Goal: Task Accomplishment & Management: Manage account settings

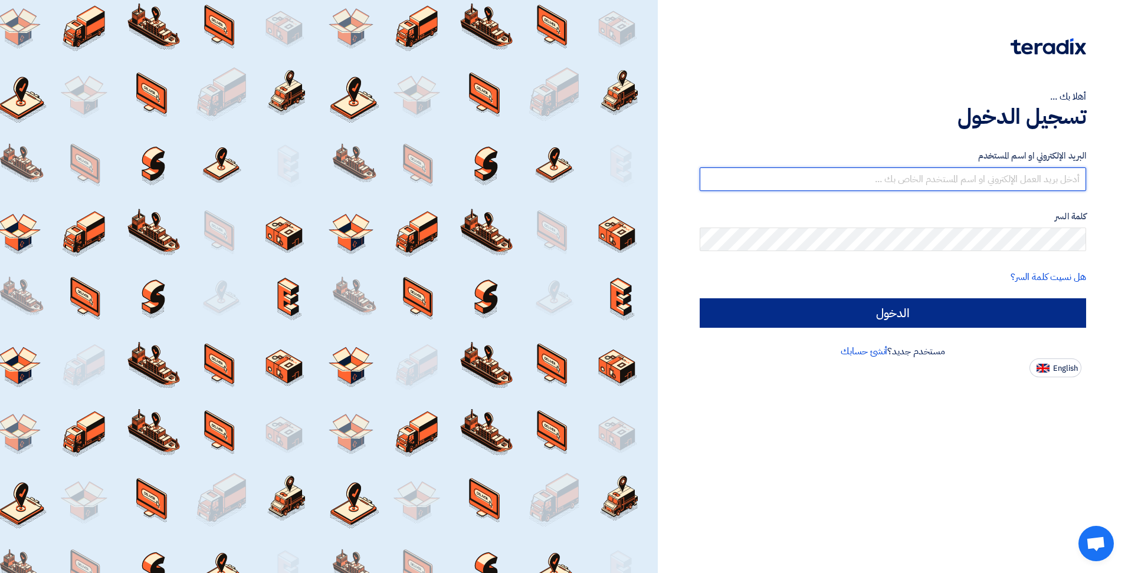
type input "kh-alnasef@alghadir-bearing.com"
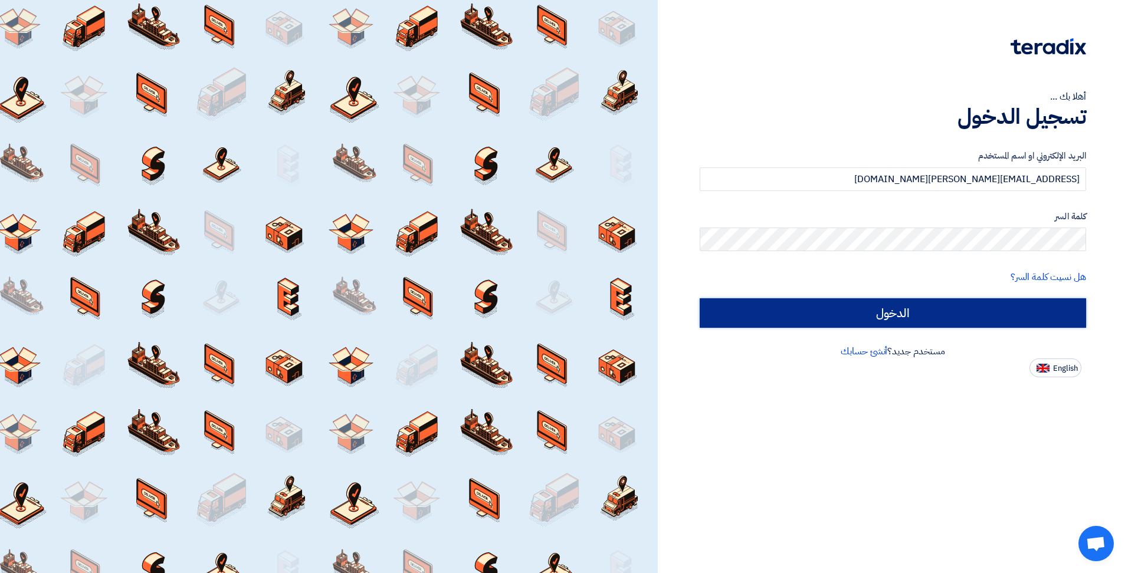
click at [904, 326] on input "الدخول" at bounding box center [893, 313] width 386 height 29
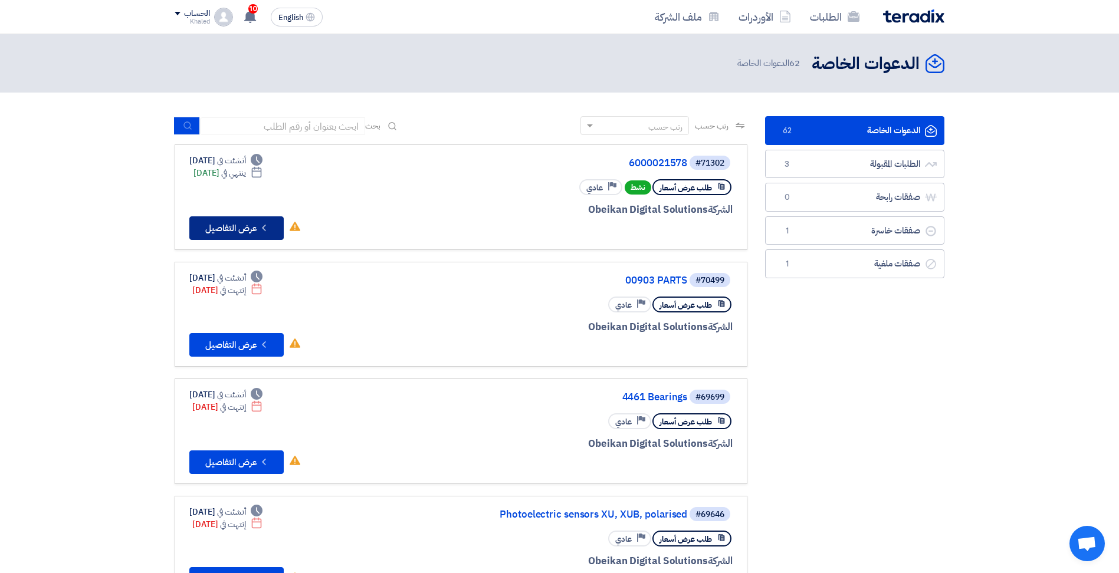
click at [245, 232] on button "Check details عرض التفاصيل" at bounding box center [236, 229] width 94 height 24
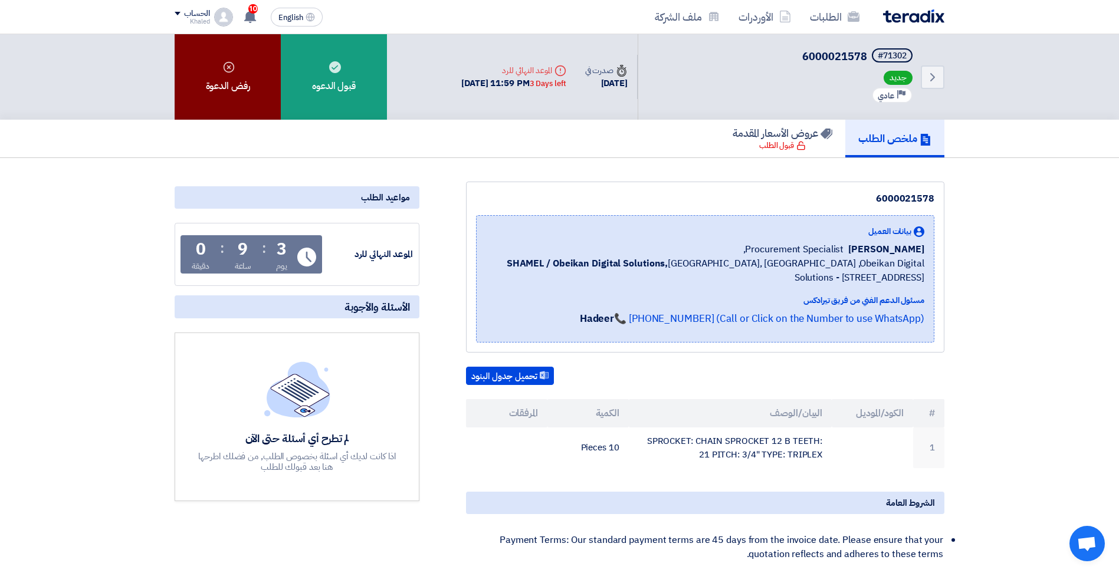
click at [252, 77] on div "رفض الدعوة" at bounding box center [228, 77] width 106 height 86
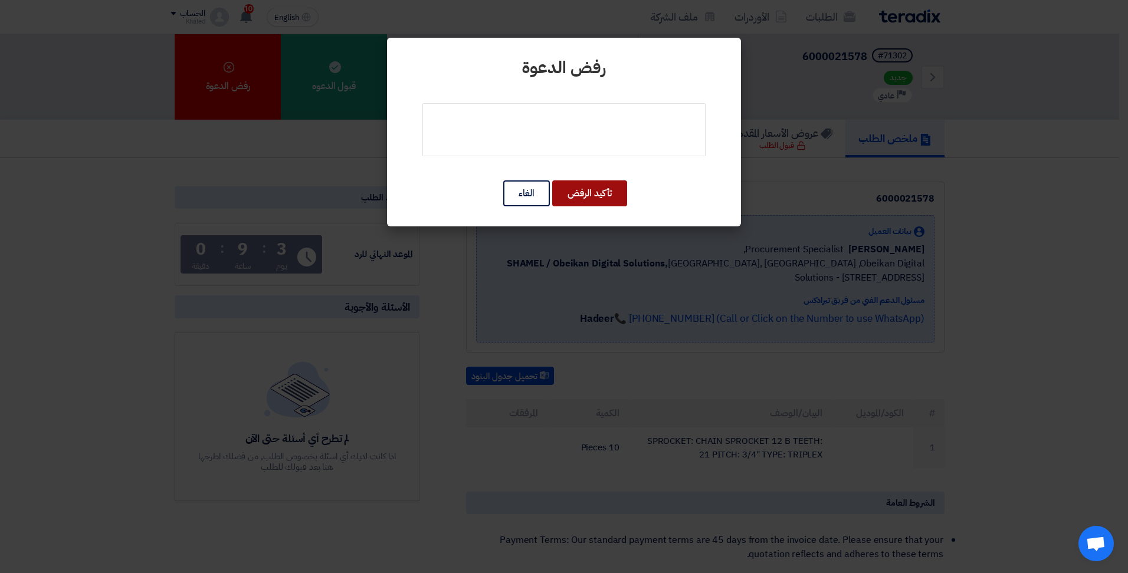
click at [572, 186] on button "تأكيد الرفض" at bounding box center [589, 194] width 75 height 26
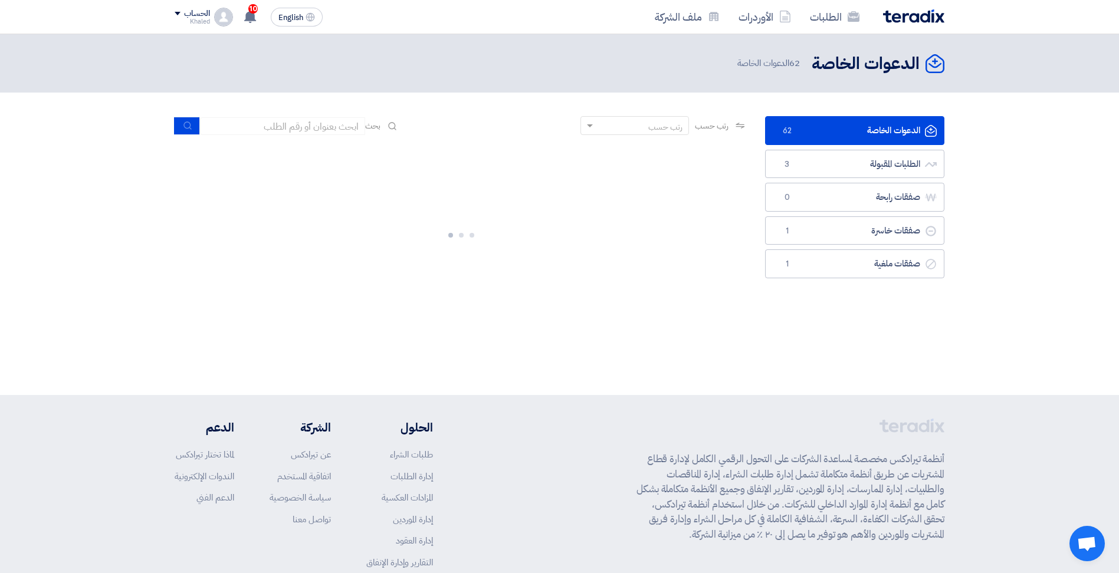
click at [871, 133] on link "الدعوات الخاصة الدعوات الخاصة 62" at bounding box center [854, 130] width 179 height 29
click at [863, 160] on link "الطلبات المقبولة الطلبات المقبولة 3" at bounding box center [854, 164] width 179 height 29
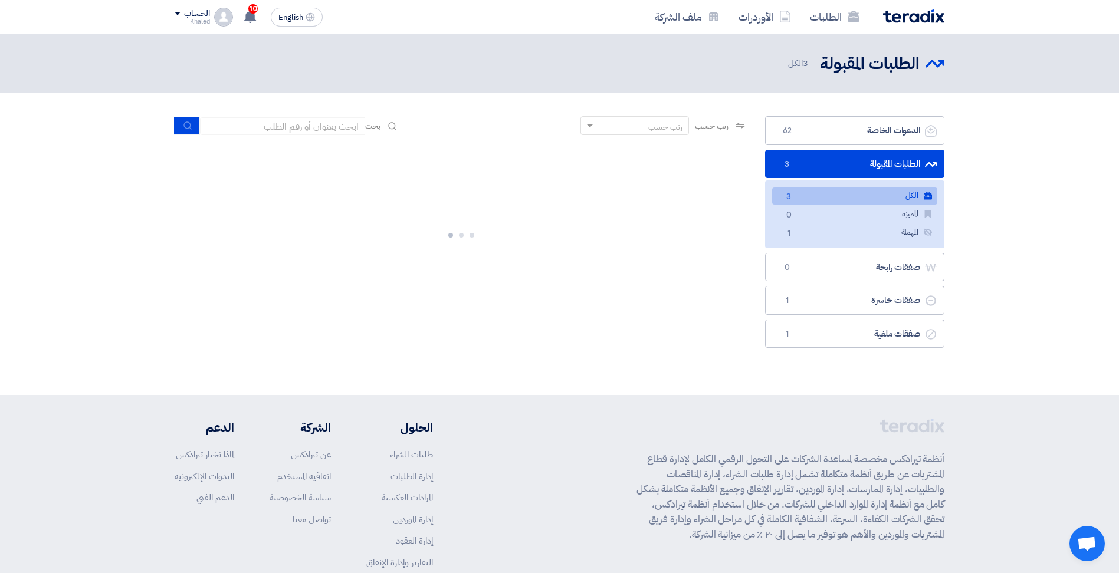
click at [870, 194] on link "الكل الكل 3" at bounding box center [854, 196] width 165 height 17
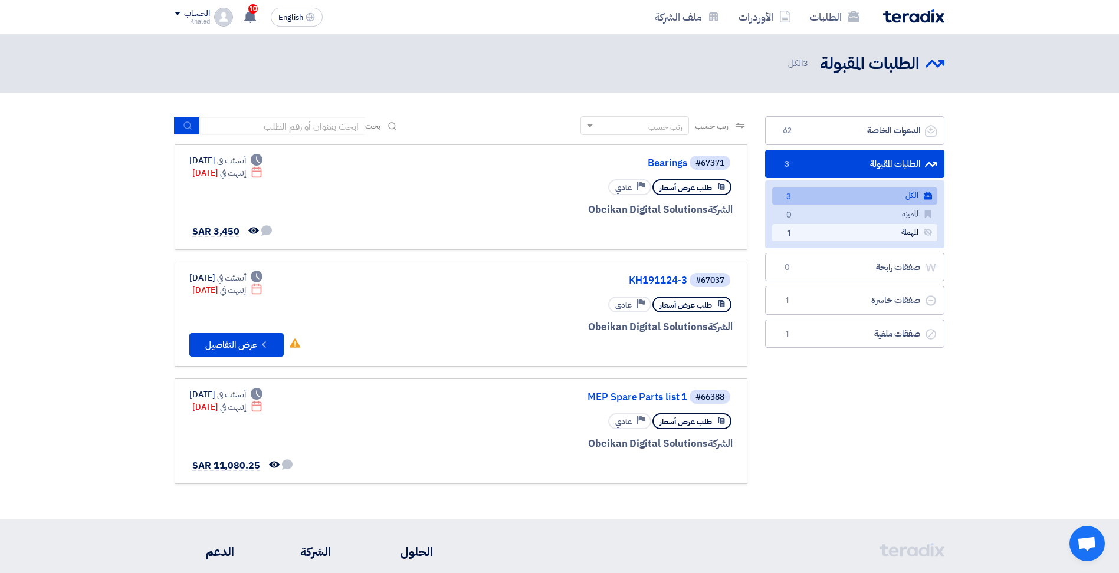
click at [874, 236] on link "المهملة المهملة 1" at bounding box center [854, 232] width 165 height 17
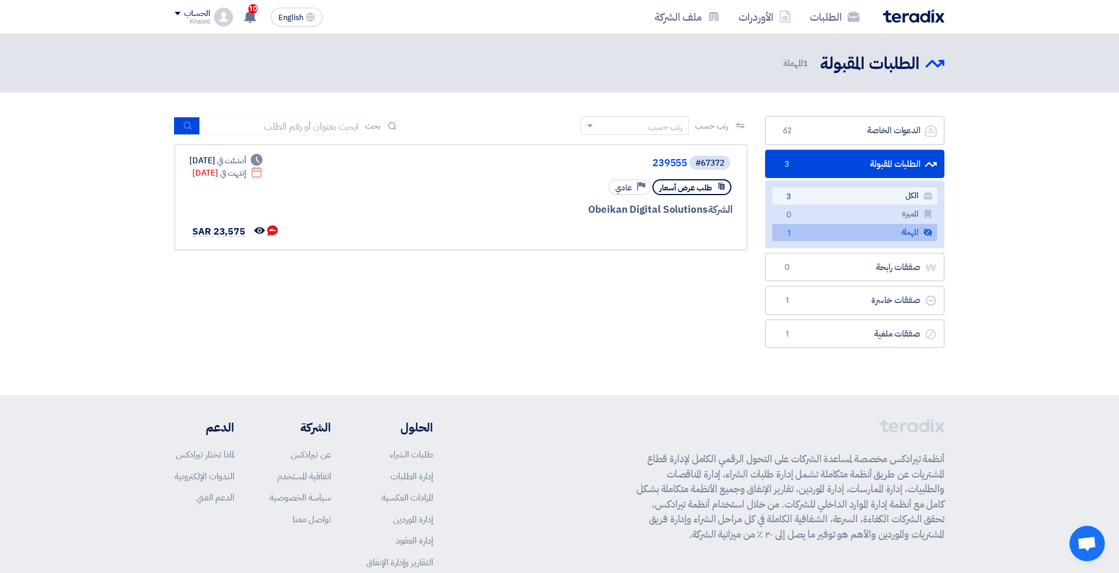
click at [879, 198] on link "الكل الكل 3" at bounding box center [854, 196] width 165 height 17
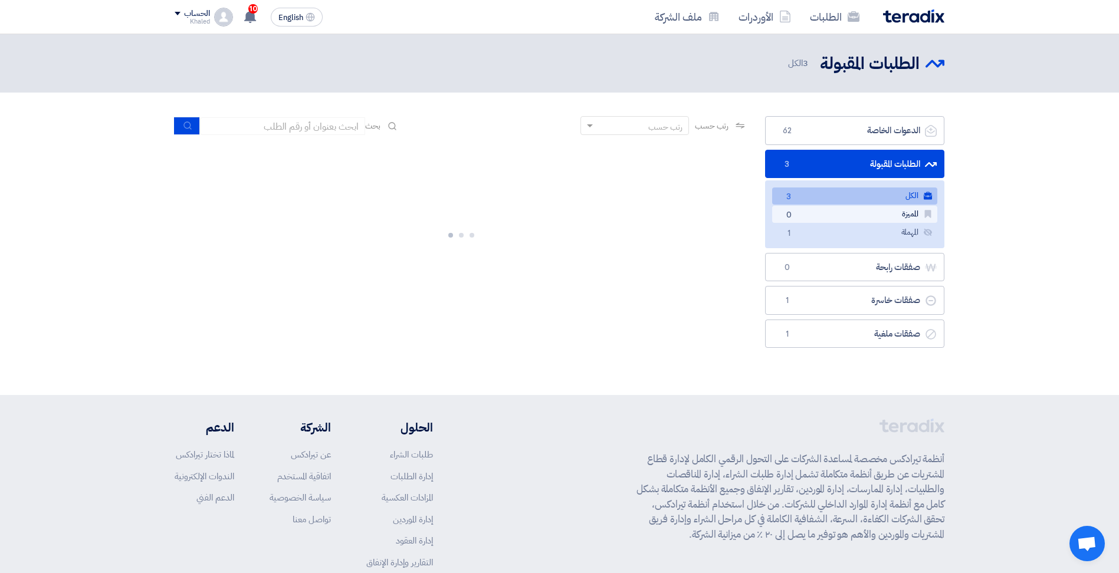
click at [877, 214] on link "المميزة المميزة 0" at bounding box center [854, 214] width 165 height 17
click at [874, 230] on link "المهملة المهملة 1" at bounding box center [854, 232] width 165 height 17
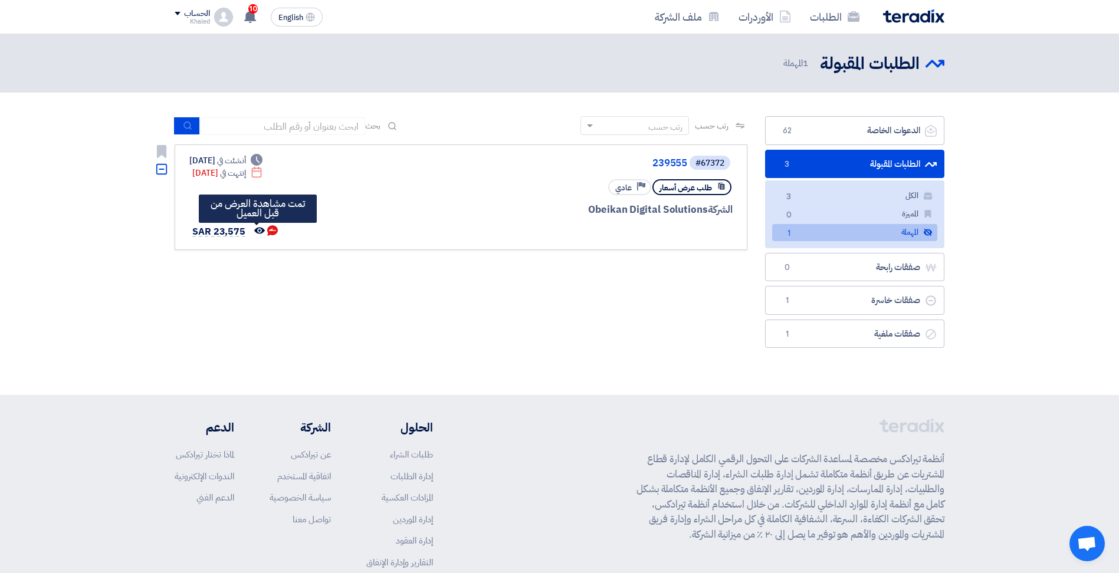
click at [254, 226] on icon "تمت مشاهدة العرض من قبل العميل" at bounding box center [259, 230] width 11 height 11
click at [260, 229] on use at bounding box center [259, 230] width 11 height 6
click at [270, 230] on icon "تمت مراسلتك من قبل العميل <br> برجاء الرد في أقرب وقت" at bounding box center [272, 230] width 11 height 11
click at [844, 235] on link "المهملة المهملة 1" at bounding box center [854, 232] width 165 height 17
click at [268, 232] on use at bounding box center [272, 230] width 11 height 11
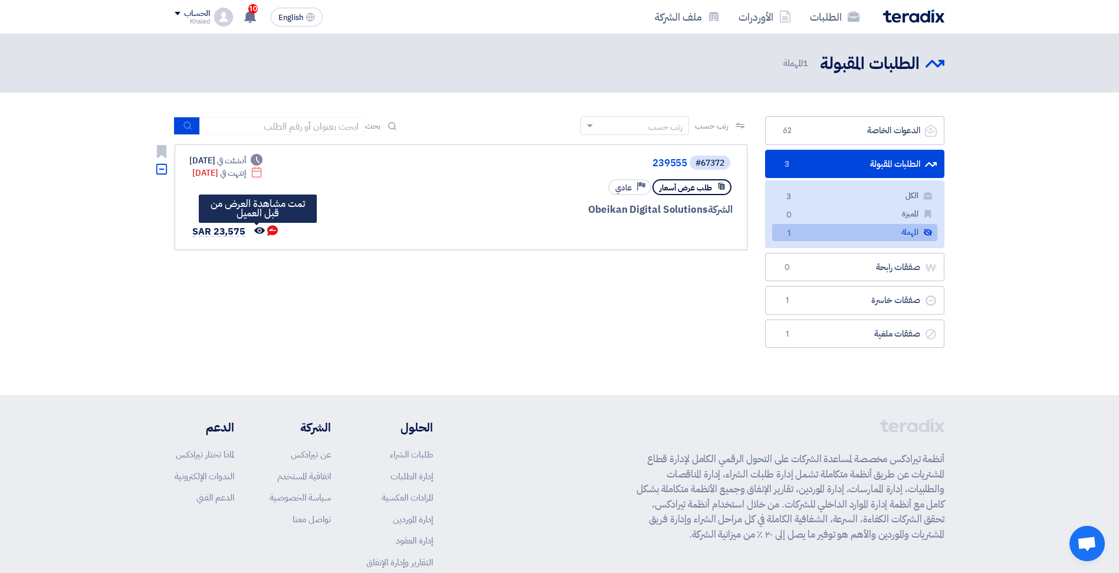
click at [259, 231] on use at bounding box center [259, 230] width 11 height 6
click at [676, 164] on link "239555" at bounding box center [569, 163] width 236 height 11
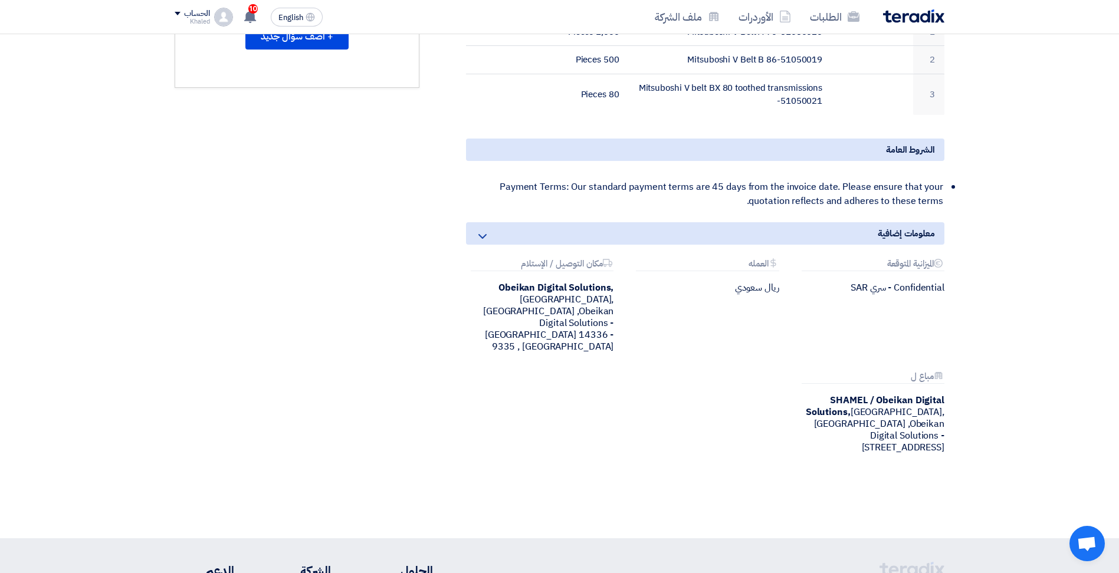
scroll to position [354, 0]
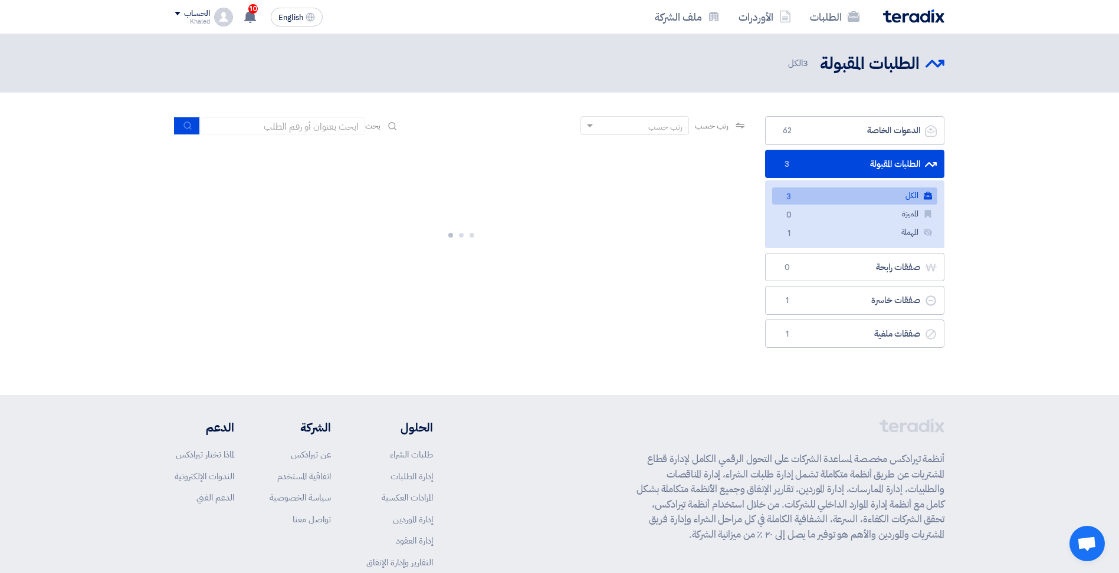
click at [904, 162] on link "الطلبات المقبولة الطلبات المقبولة 3" at bounding box center [854, 164] width 179 height 29
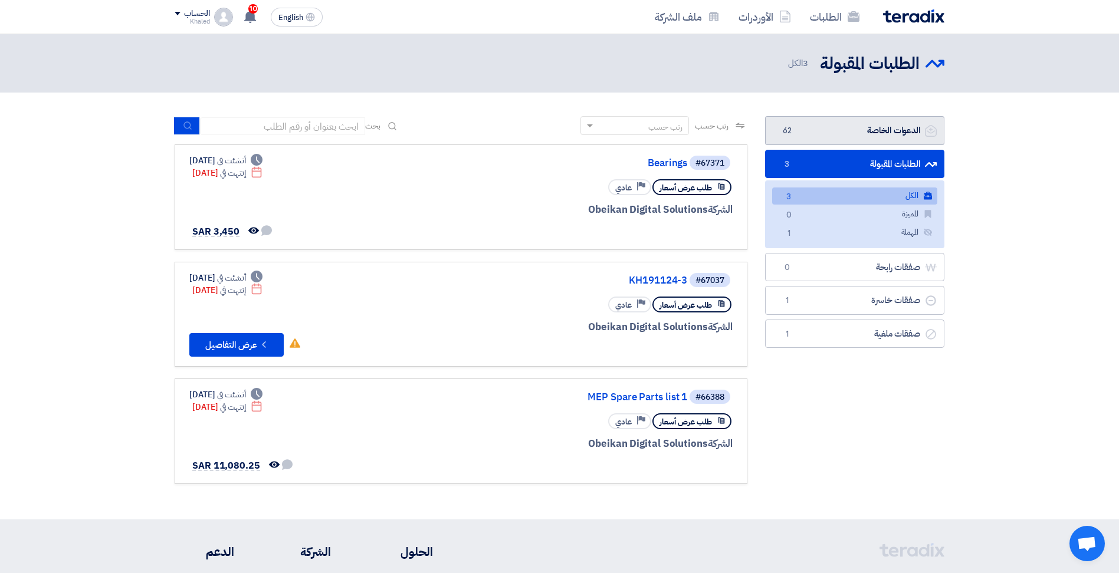
click at [841, 139] on link "الدعوات الخاصة الدعوات الخاصة 62" at bounding box center [854, 130] width 179 height 29
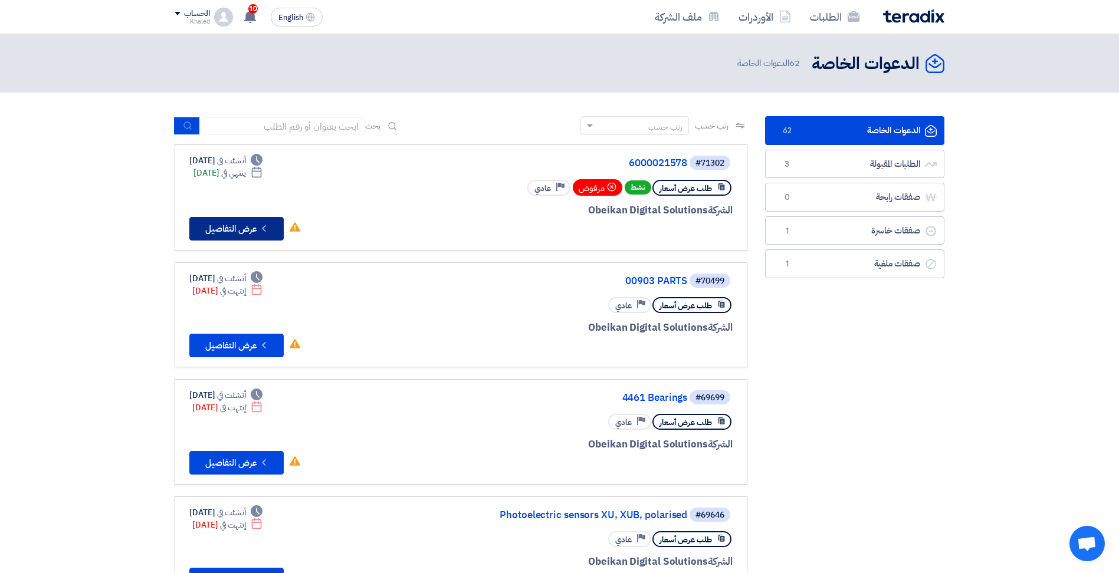
click at [261, 228] on icon "Check details" at bounding box center [263, 228] width 11 height 11
click at [240, 343] on button "Check details عرض التفاصيل" at bounding box center [236, 346] width 94 height 24
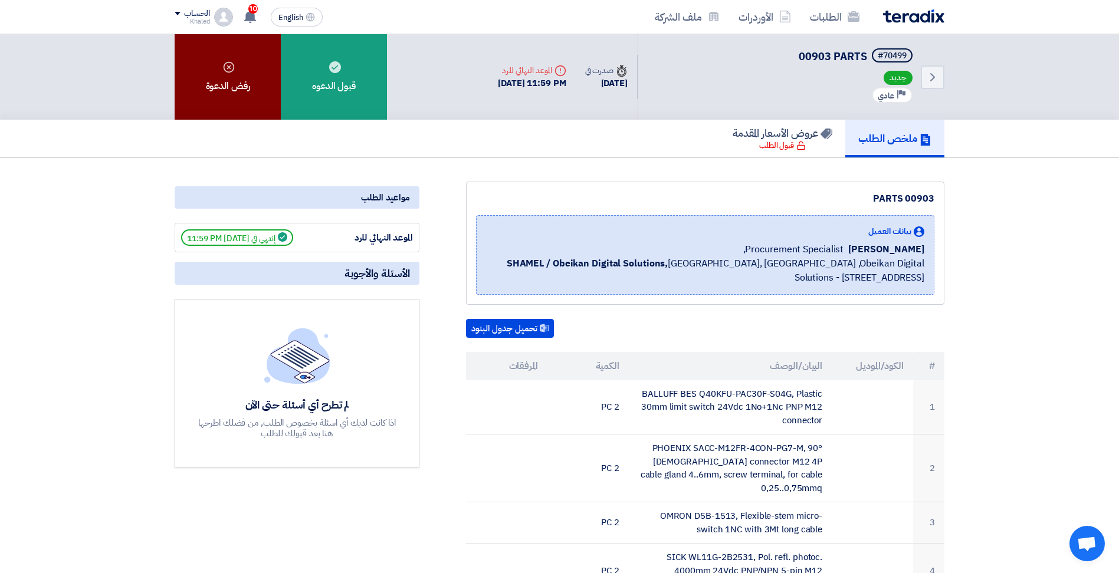
click at [218, 84] on div "رفض الدعوة" at bounding box center [228, 77] width 106 height 86
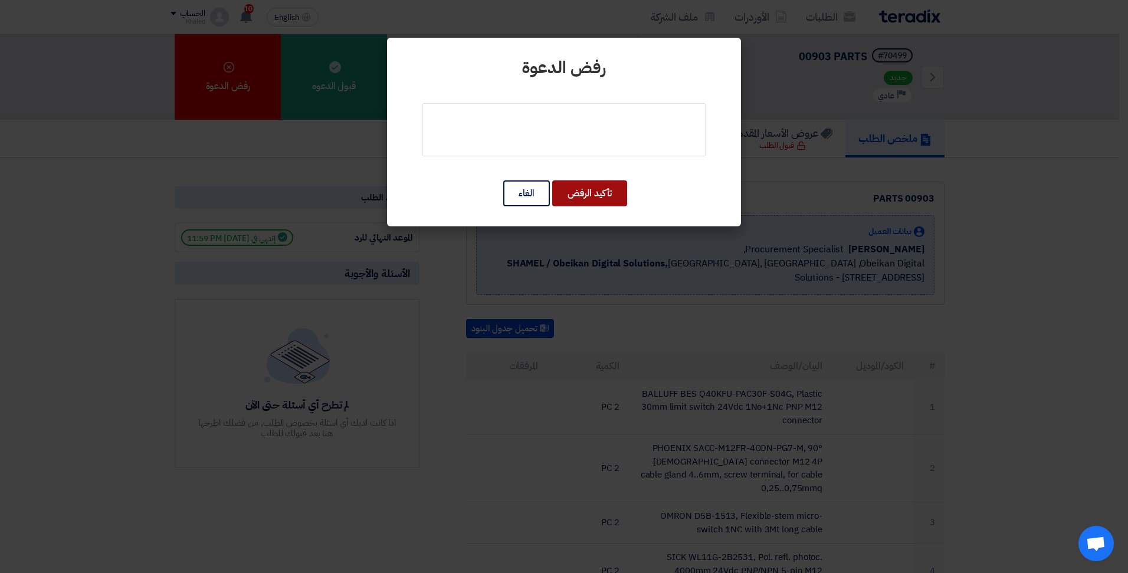
click at [591, 193] on button "تأكيد الرفض" at bounding box center [589, 194] width 75 height 26
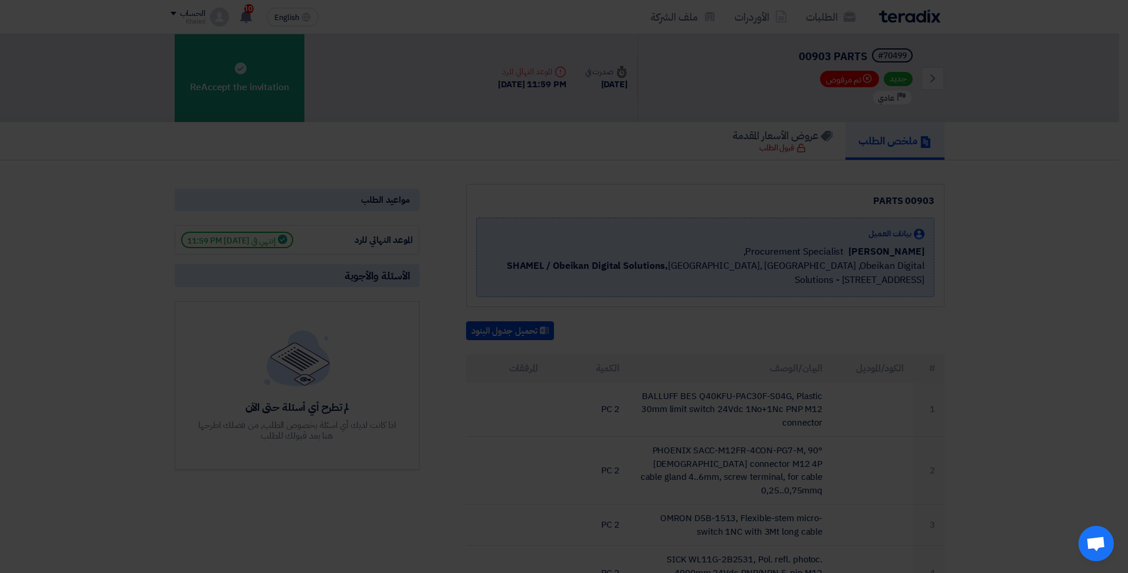
click at [624, 200] on modal-container "رفض الدعوة تأكيد الرفض الغاء" at bounding box center [564, 286] width 1128 height 573
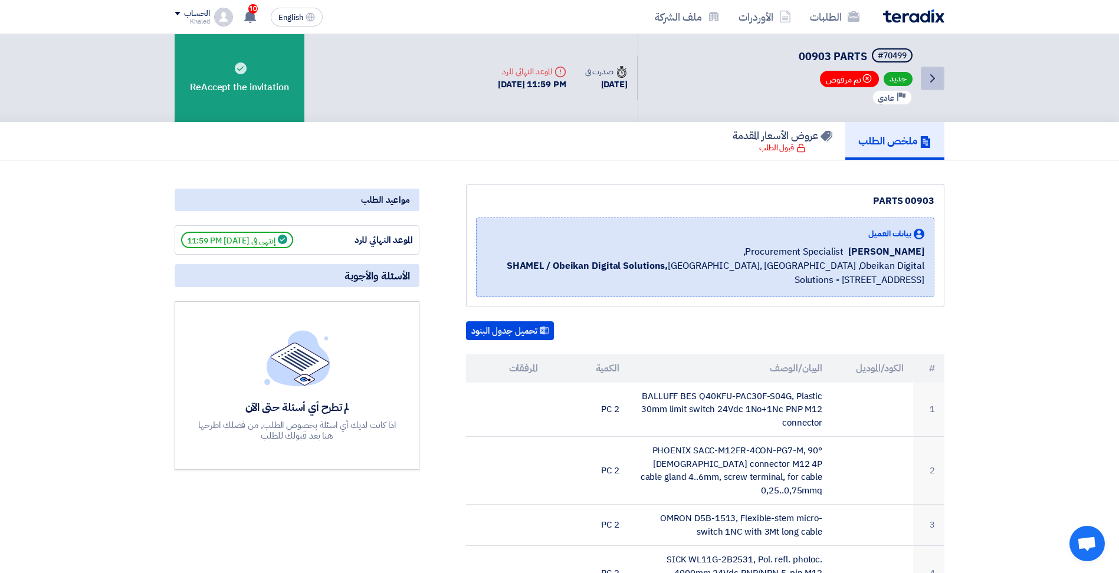
click at [927, 79] on icon "Back" at bounding box center [933, 78] width 14 height 14
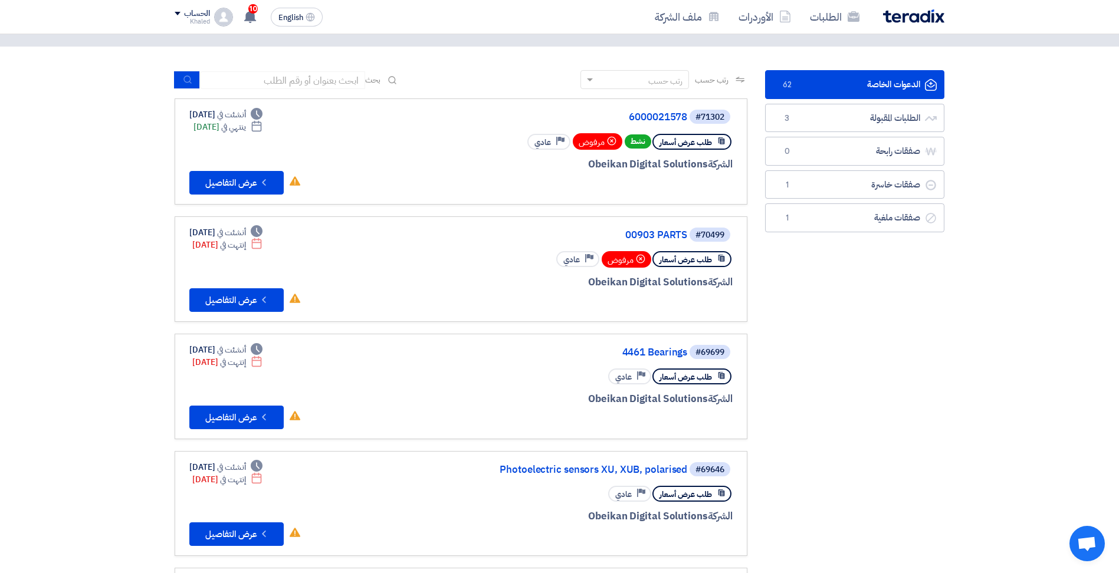
scroll to position [118, 0]
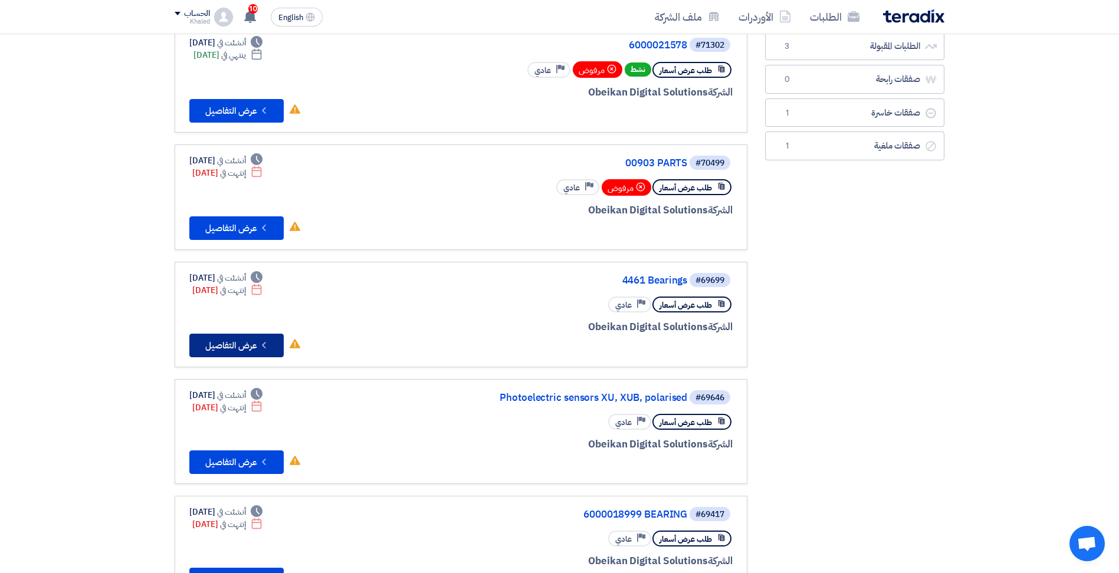
click at [256, 342] on button "Check details عرض التفاصيل" at bounding box center [236, 346] width 94 height 24
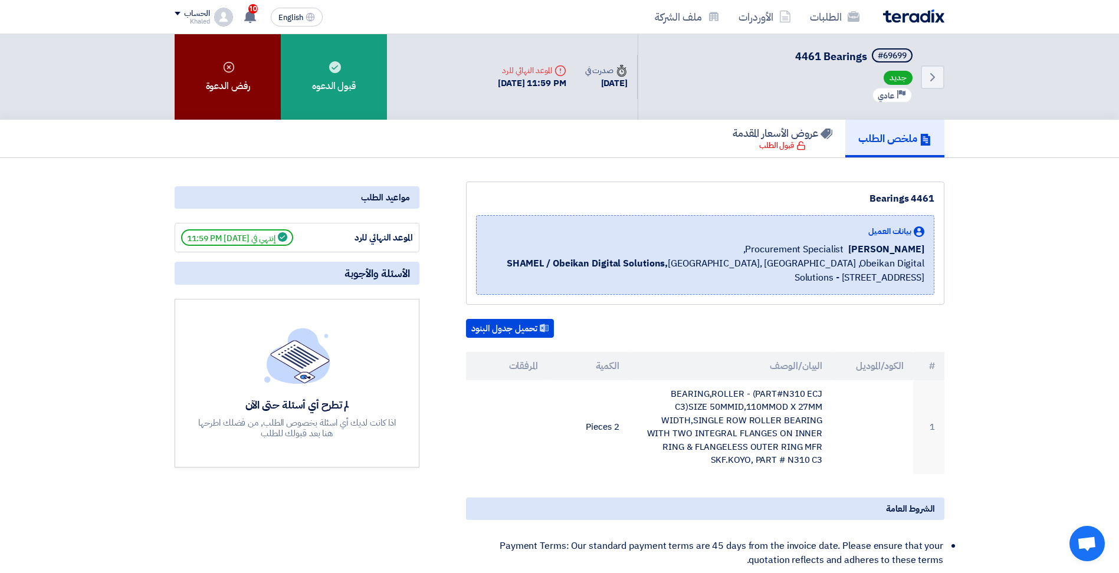
click at [241, 73] on div "رفض الدعوة" at bounding box center [228, 77] width 106 height 86
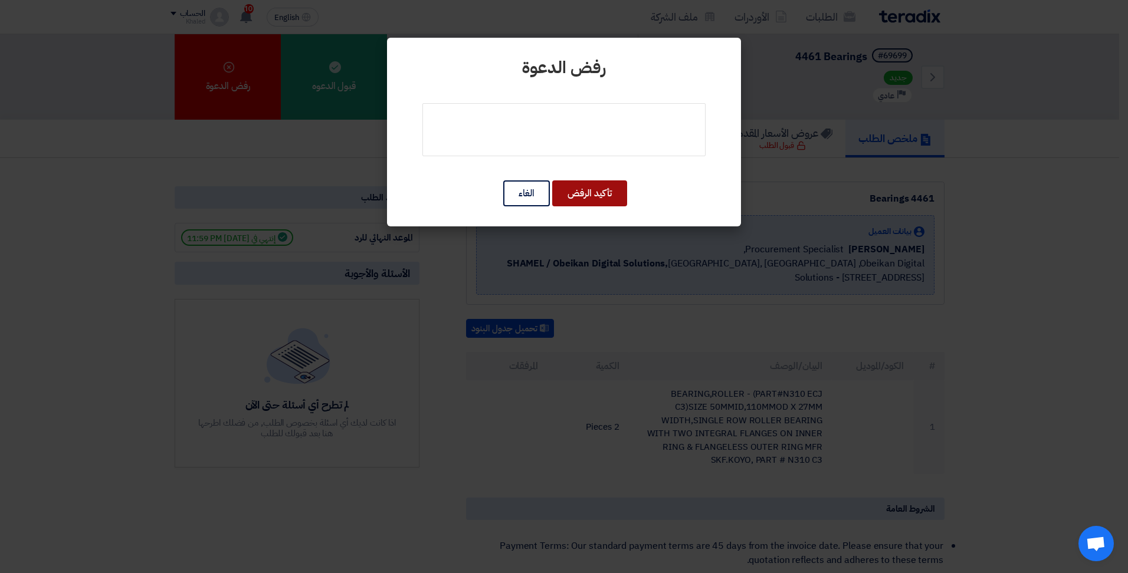
click at [577, 191] on button "تأكيد الرفض" at bounding box center [589, 194] width 75 height 26
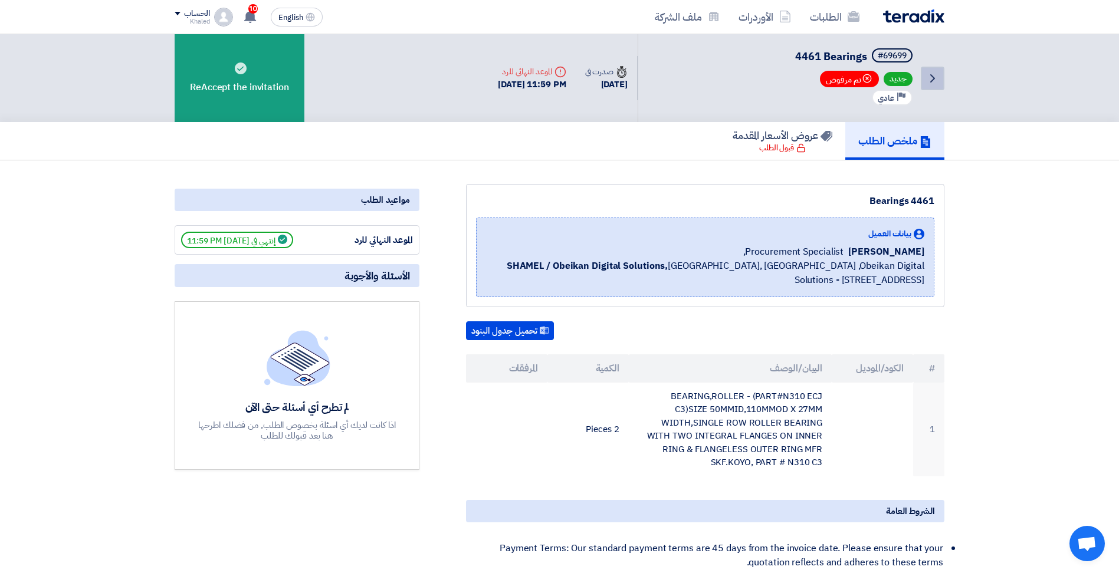
click at [935, 77] on icon "Back" at bounding box center [933, 78] width 14 height 14
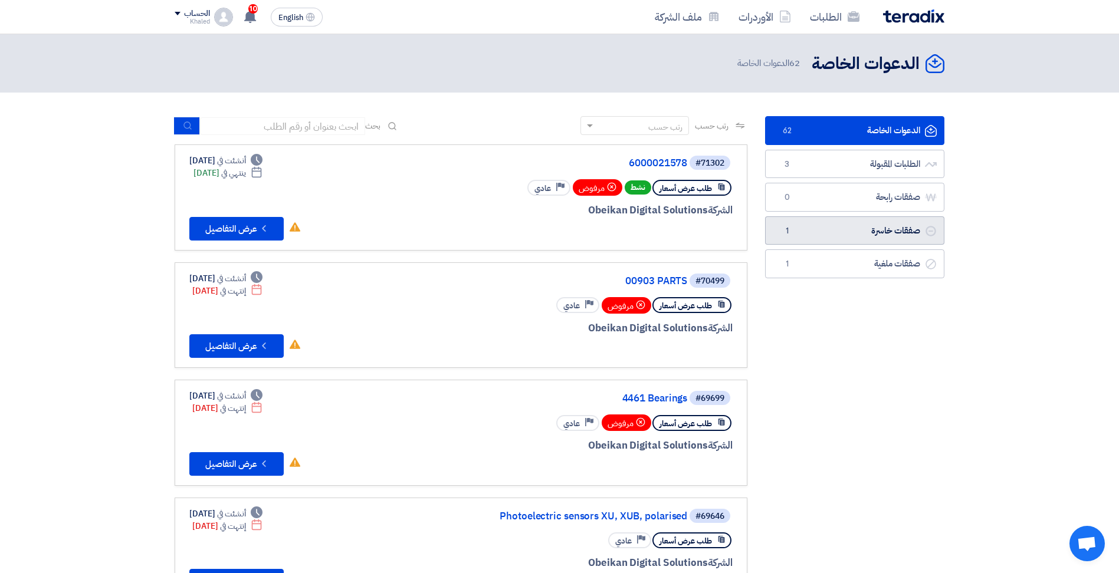
click at [860, 234] on link "صفقات خاسرة صفقات خاسرة 1" at bounding box center [854, 231] width 179 height 29
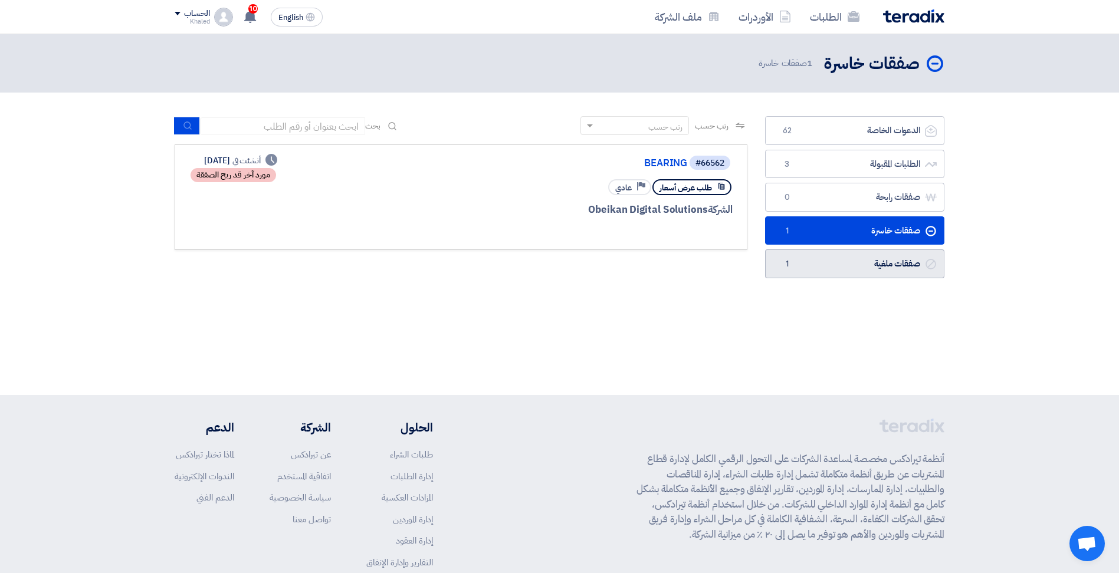
click at [916, 267] on link "صفقات ملغية صفقات ملغية 1" at bounding box center [854, 264] width 179 height 29
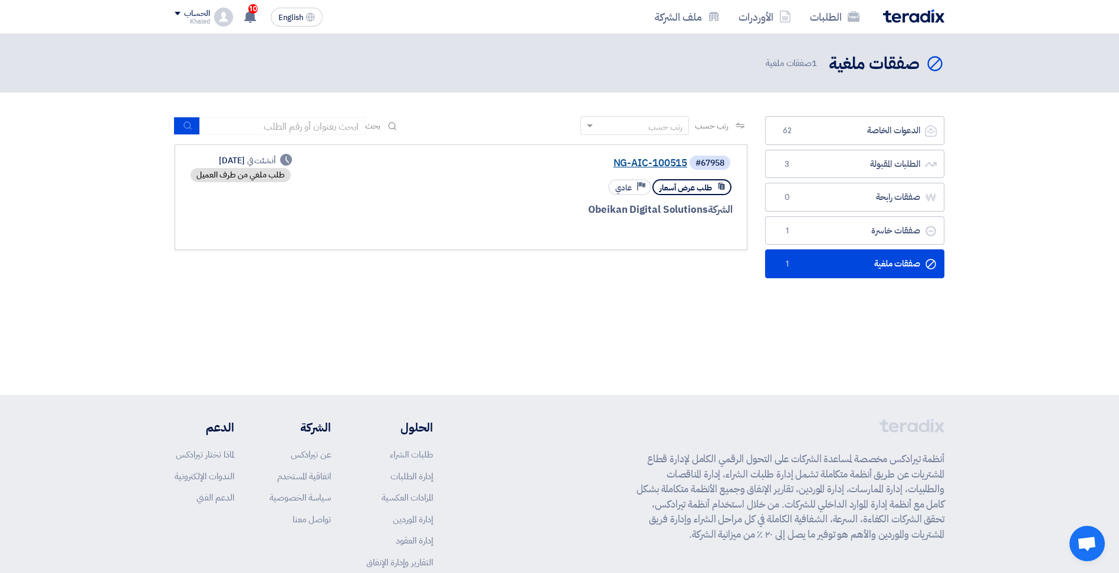
click at [656, 162] on link "NG-AIC-100515" at bounding box center [569, 163] width 236 height 11
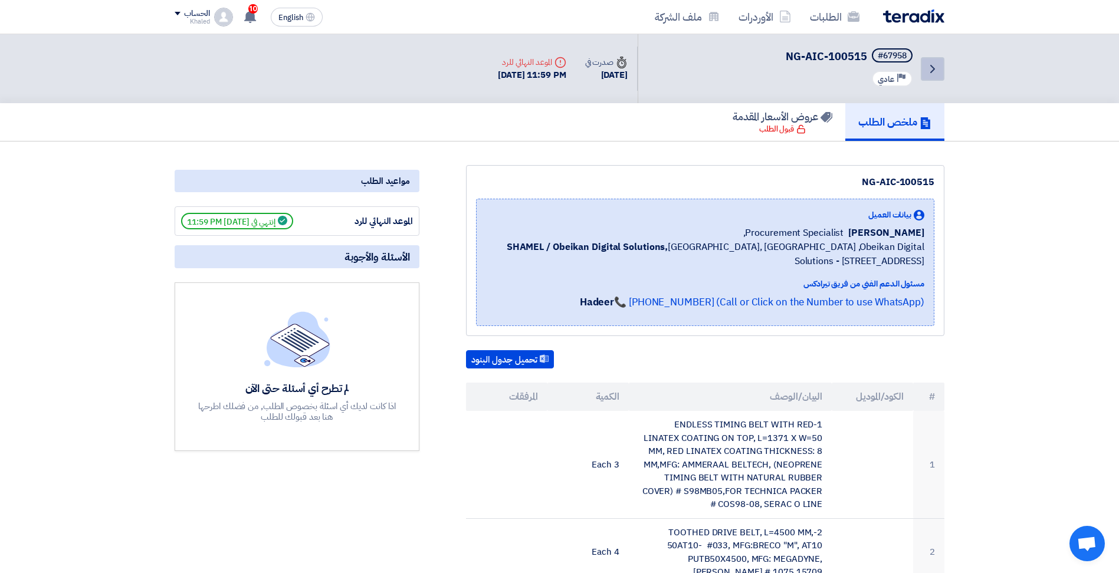
click at [928, 60] on link "Back" at bounding box center [933, 69] width 24 height 24
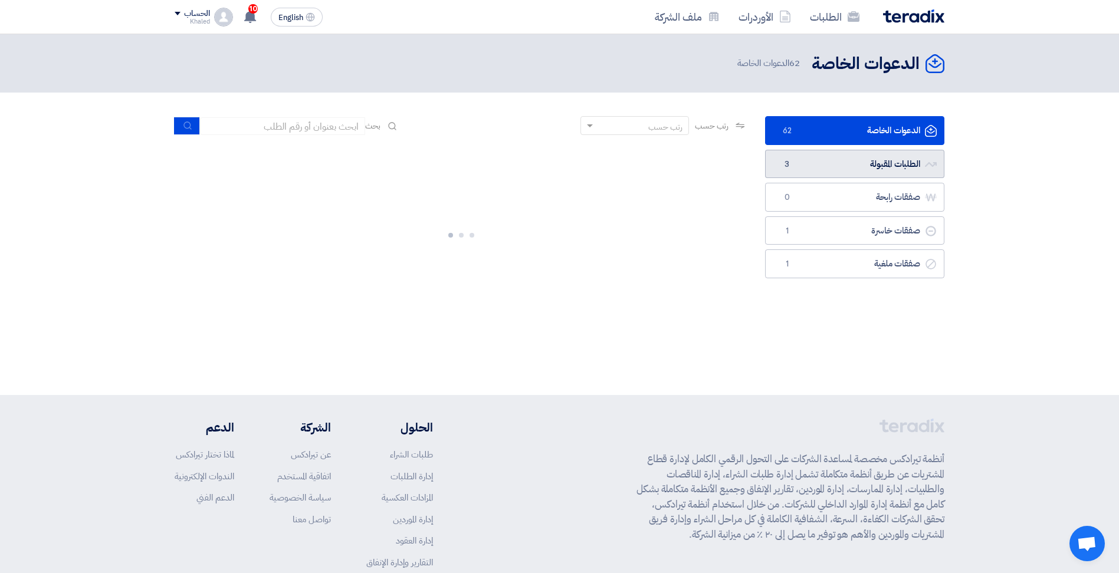
click at [871, 156] on link "الطلبات المقبولة الطلبات المقبولة 3" at bounding box center [854, 164] width 179 height 29
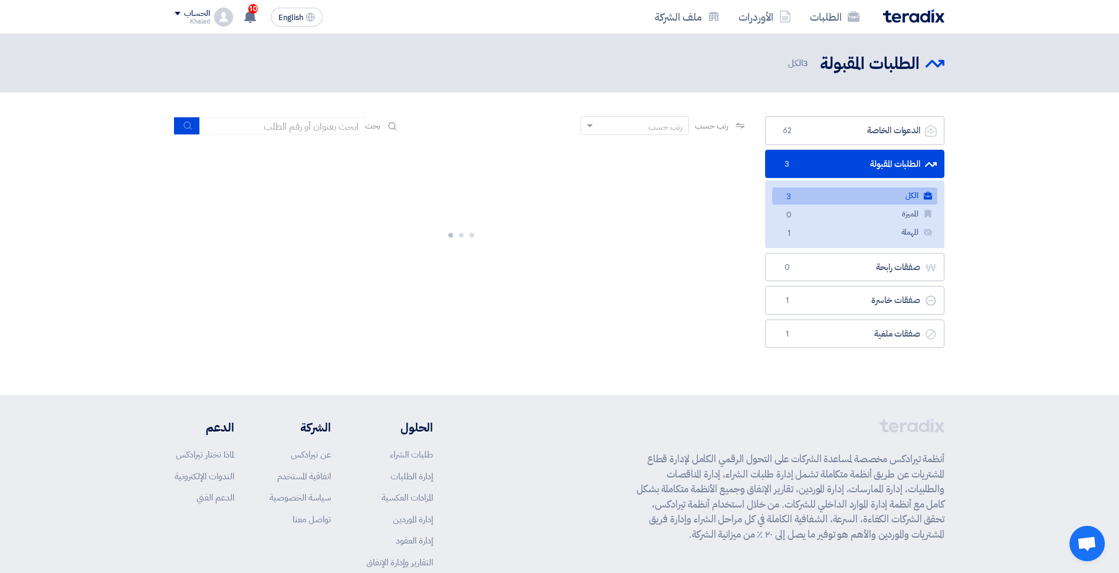
click at [853, 198] on link "الكل الكل 3" at bounding box center [854, 196] width 165 height 17
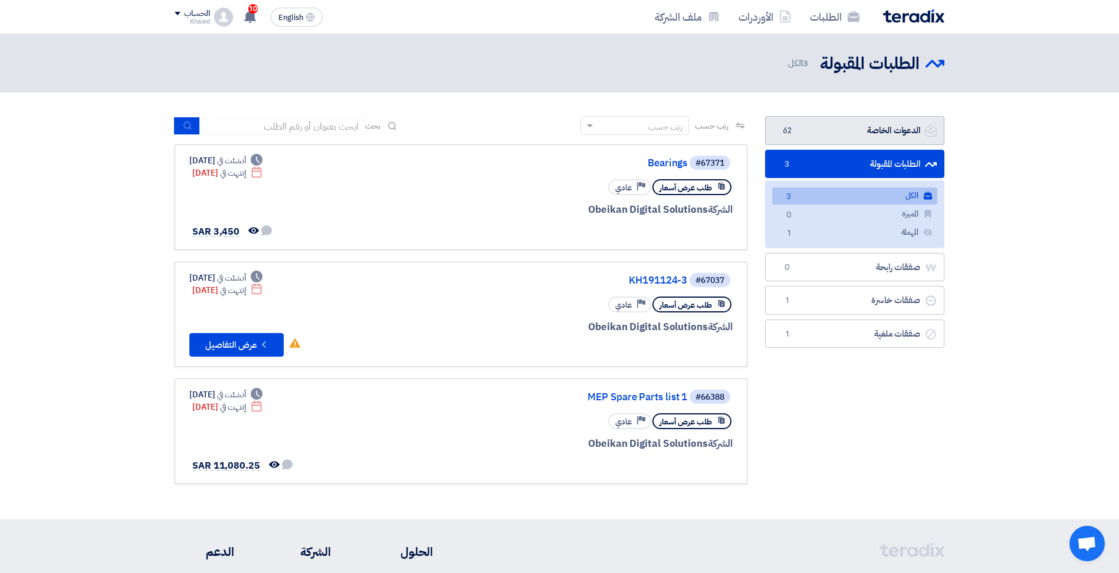
click at [883, 132] on link "الدعوات الخاصة الدعوات الخاصة 62" at bounding box center [854, 130] width 179 height 29
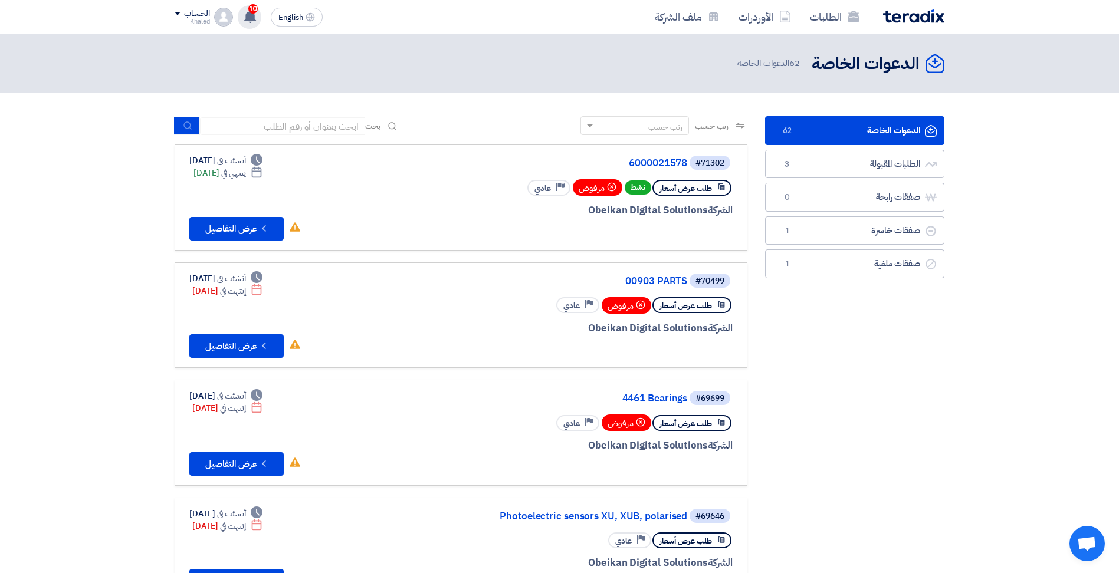
click at [248, 17] on use at bounding box center [250, 16] width 12 height 13
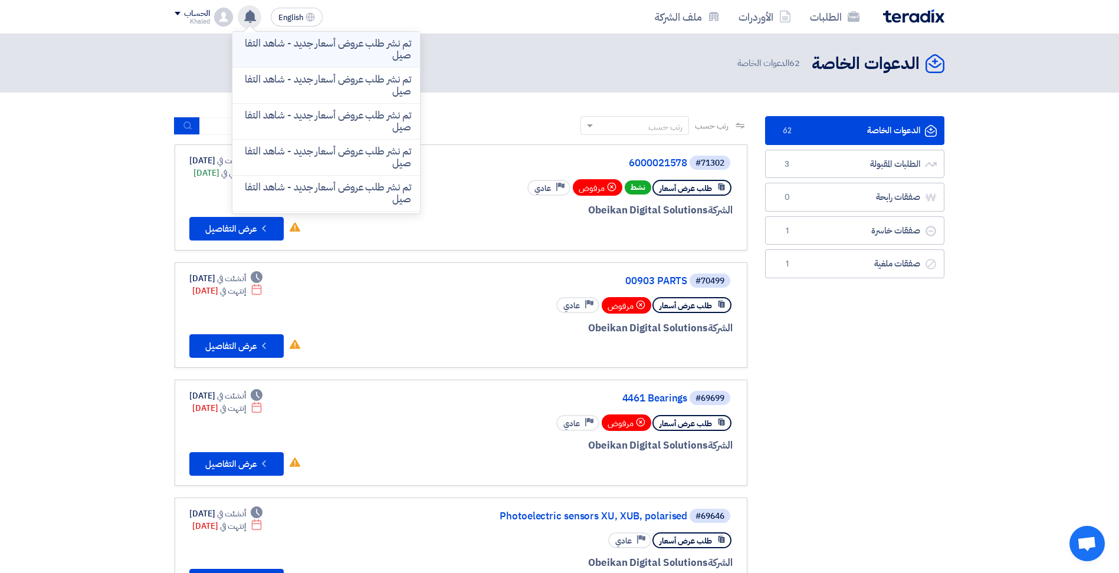
click at [312, 51] on p "تم نشر طلب عروض أسعار جديد - شاهد التفاصيل" at bounding box center [326, 50] width 169 height 24
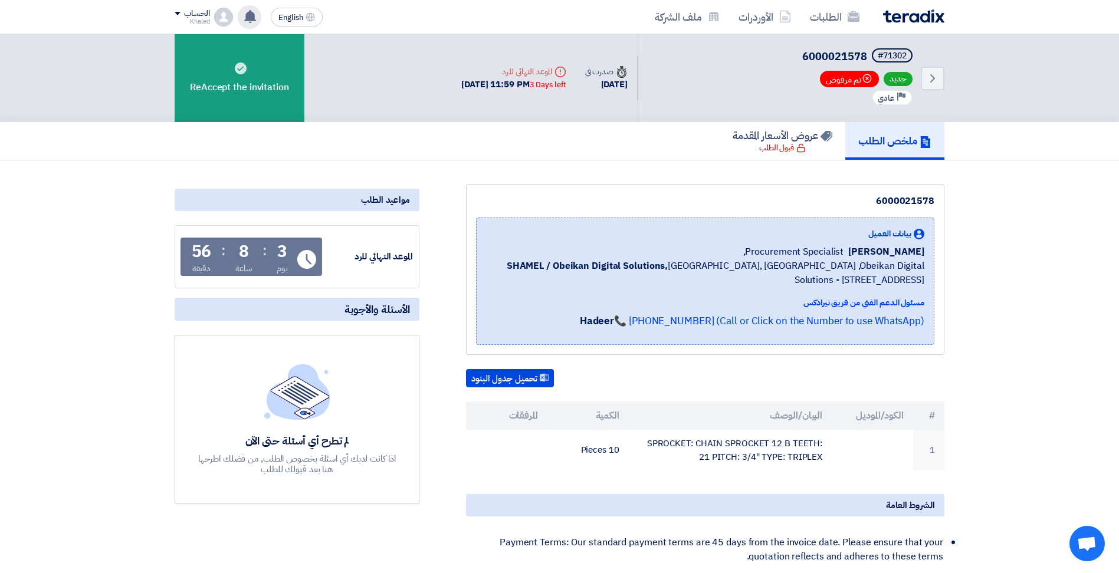
click at [249, 17] on use at bounding box center [250, 16] width 12 height 13
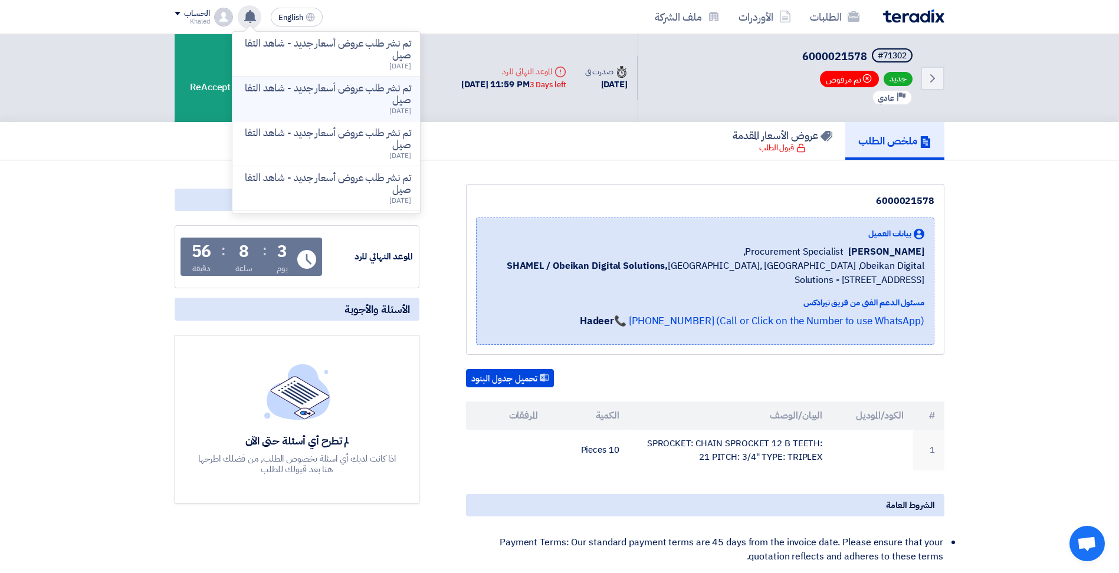
click at [339, 97] on p "تم نشر طلب عروض أسعار جديد - شاهد التفاصيل" at bounding box center [326, 95] width 169 height 24
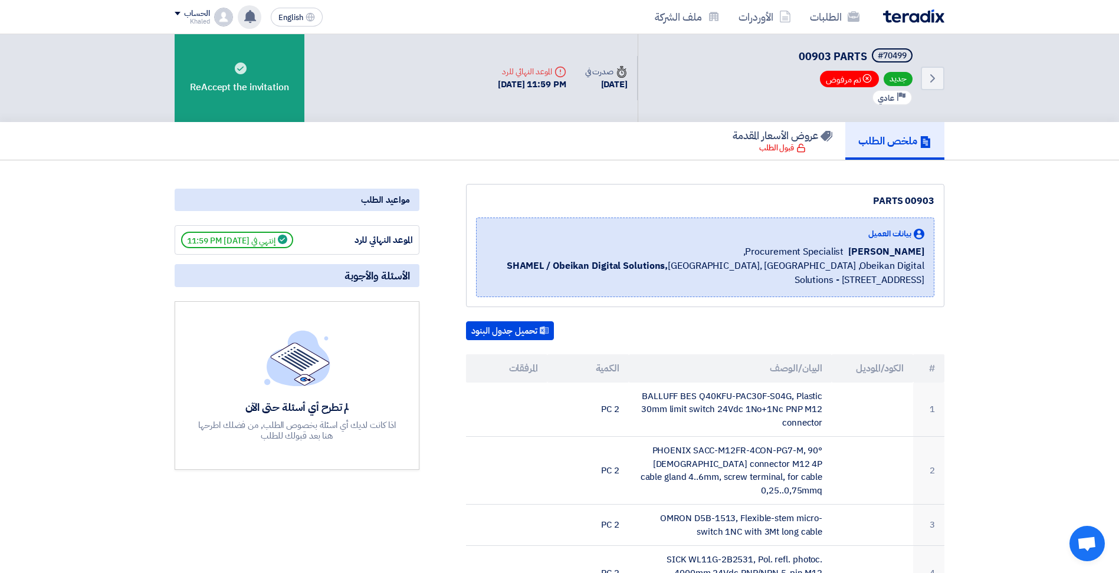
click at [255, 18] on icon at bounding box center [250, 16] width 13 height 13
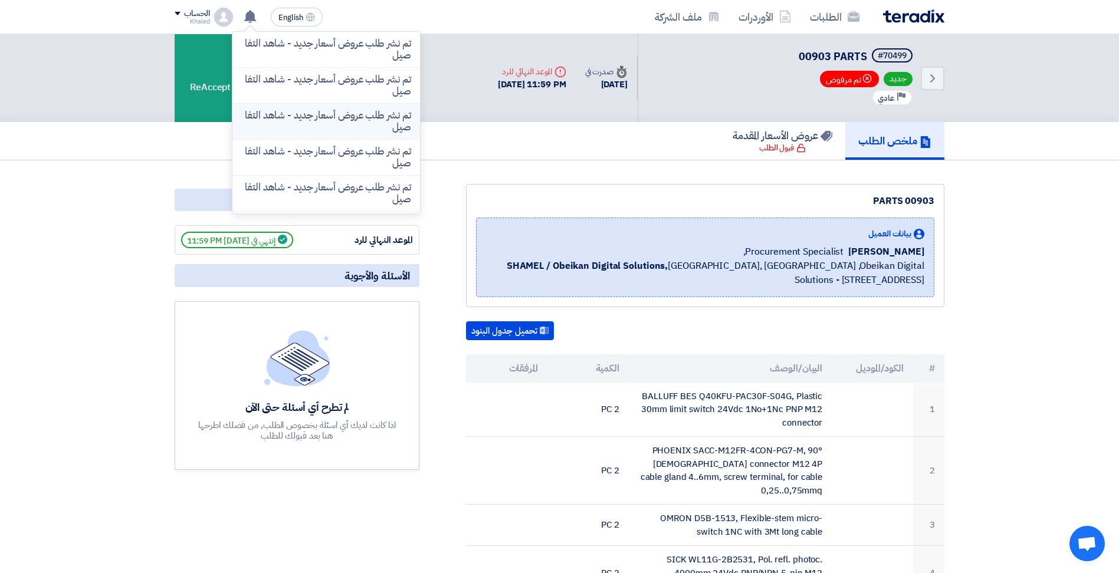
click at [302, 120] on p "تم نشر طلب عروض أسعار جديد - شاهد التفاصيل" at bounding box center [326, 122] width 169 height 24
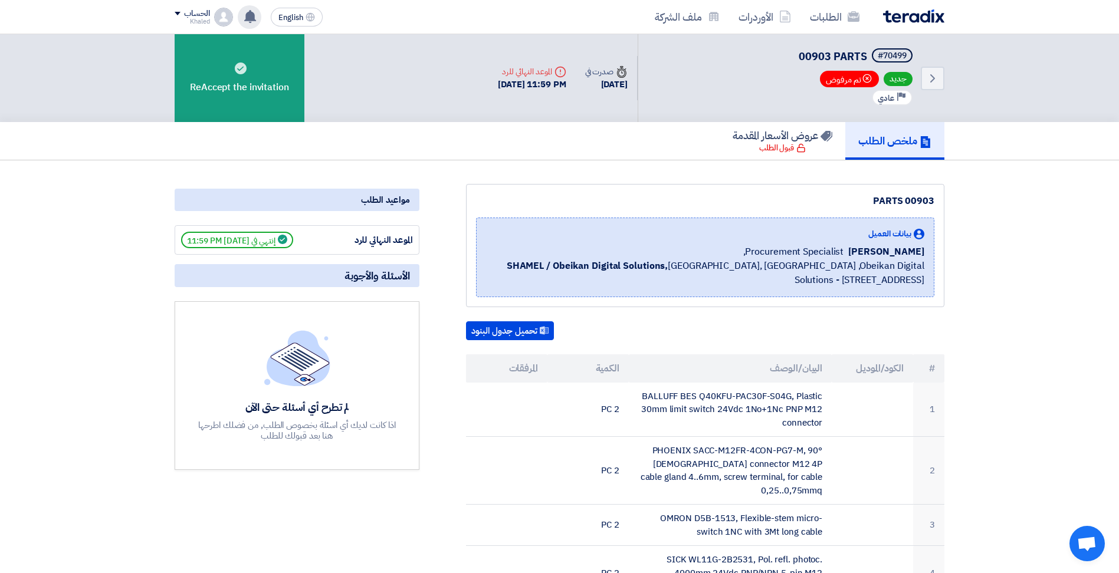
click at [248, 18] on use at bounding box center [250, 16] width 12 height 13
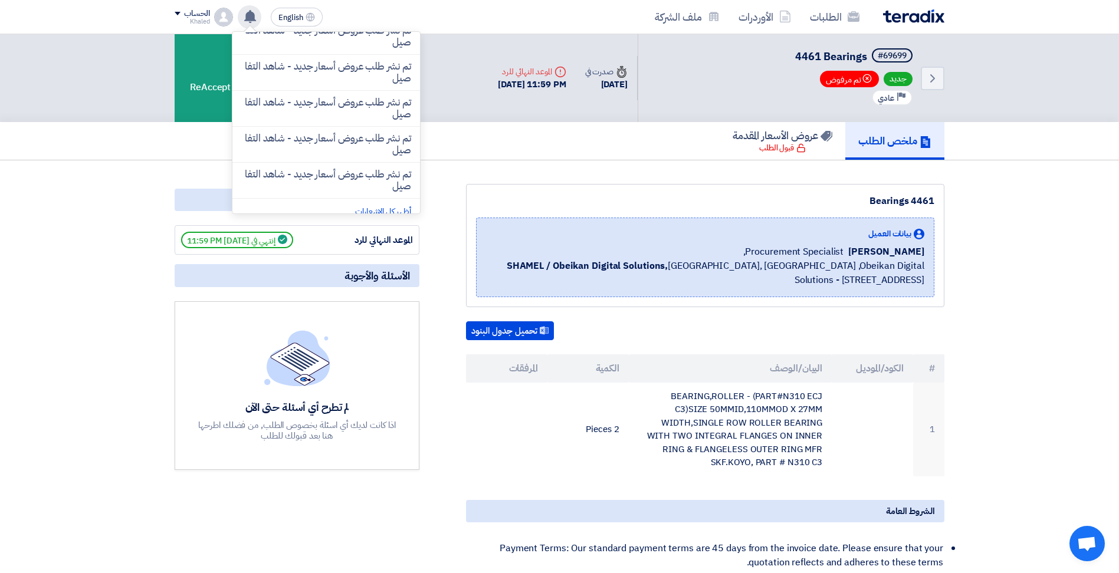
scroll to position [203, 0]
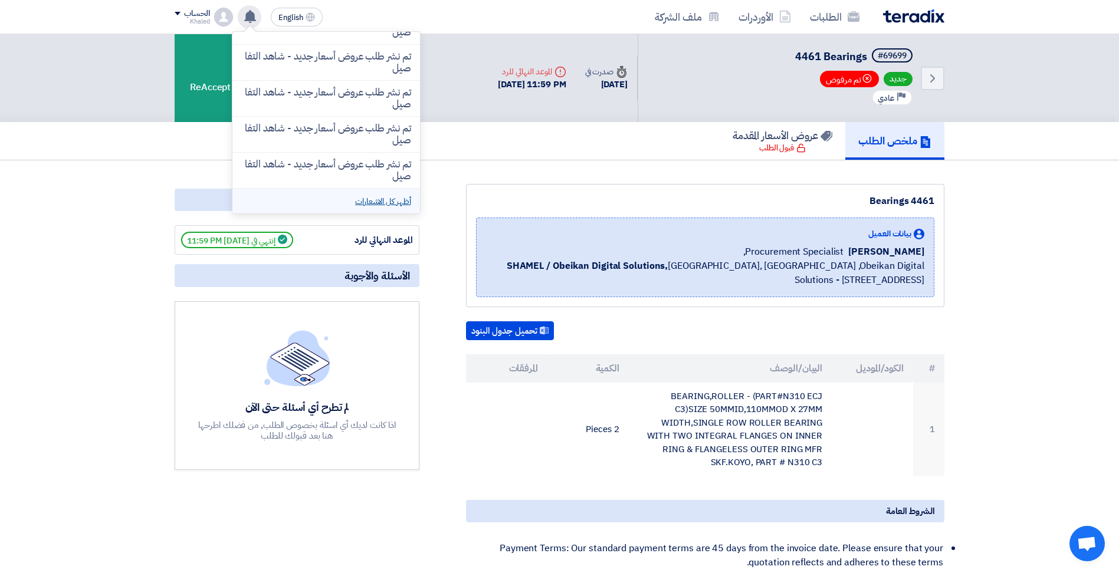
click at [381, 196] on link "أظهر كل الاشعارات" at bounding box center [382, 201] width 55 height 12
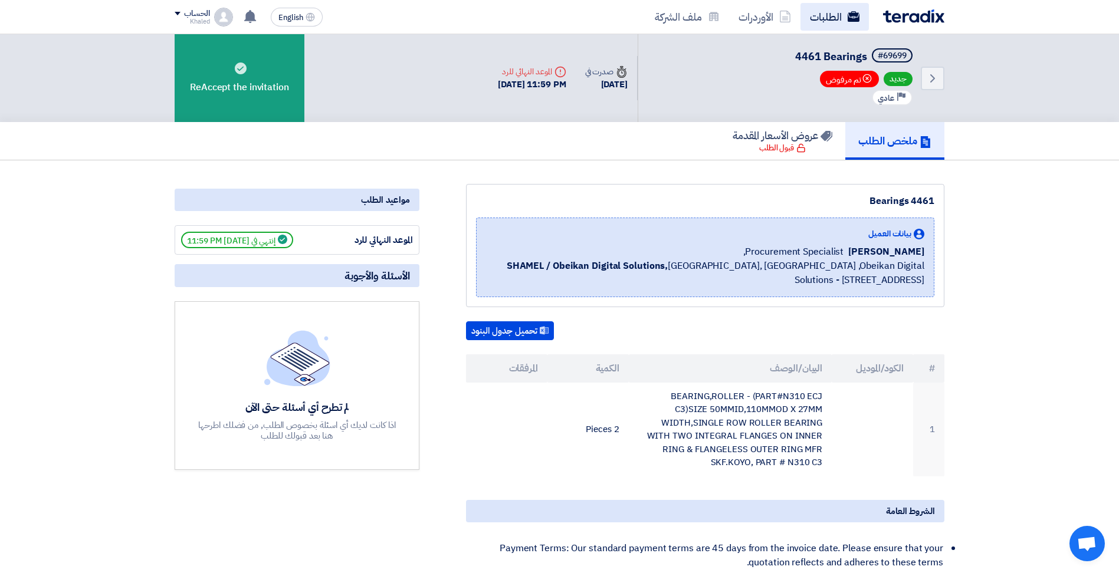
click at [844, 25] on link "الطلبات" at bounding box center [835, 17] width 68 height 28
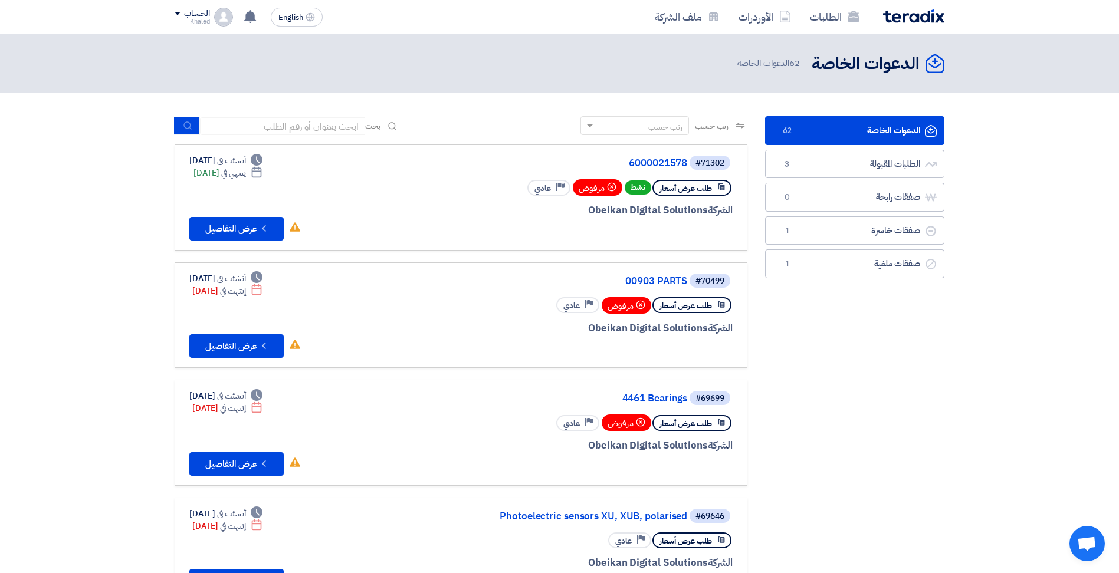
click at [644, 126] on div "رتب حسب" at bounding box center [642, 126] width 93 height 15
click at [623, 172] on span "الموعد النهائي للطلب" at bounding box center [653, 168] width 60 height 12
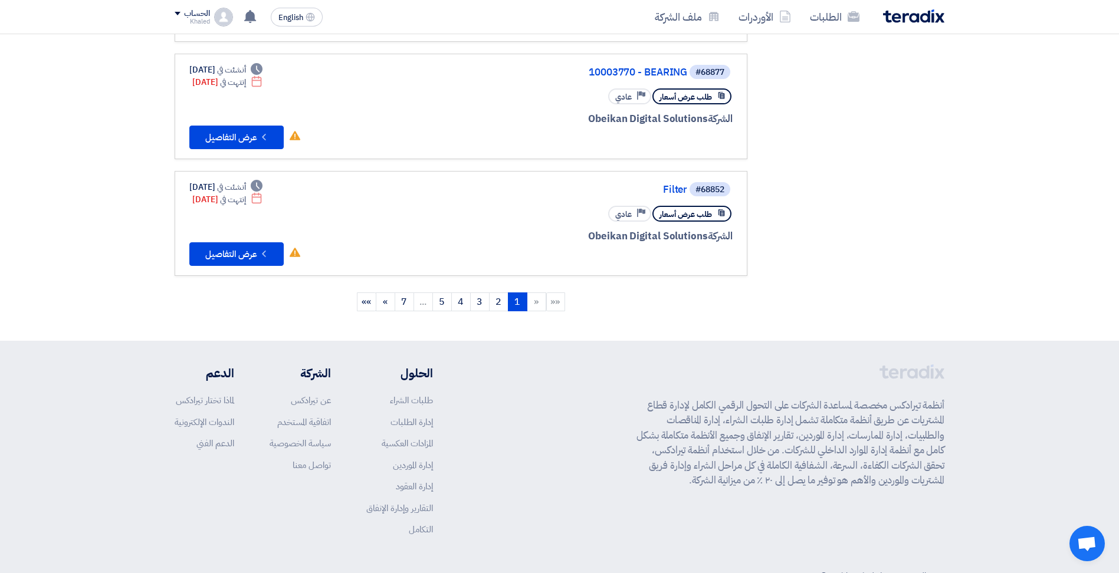
scroll to position [1009, 0]
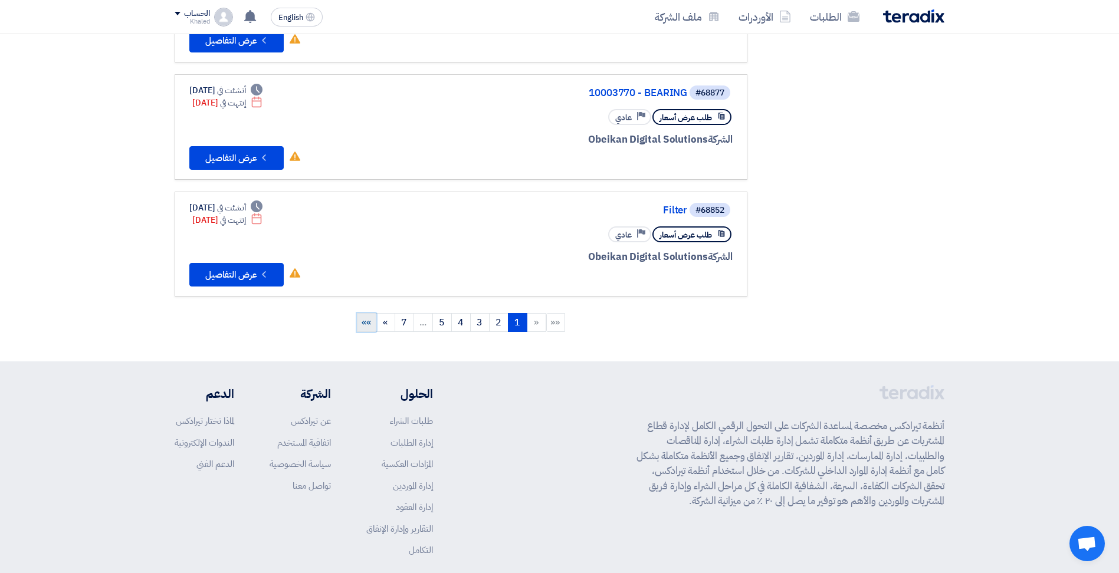
click at [368, 319] on span "»»" at bounding box center [366, 323] width 9 height 14
